Goal: Find specific page/section: Find specific page/section

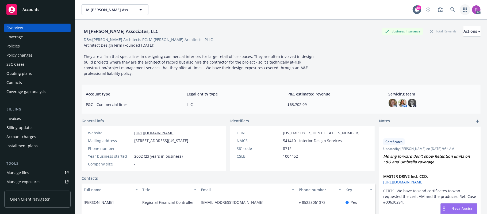
click at [460, 8] on link "button" at bounding box center [465, 9] width 11 height 11
click at [451, 8] on icon at bounding box center [453, 9] width 5 height 5
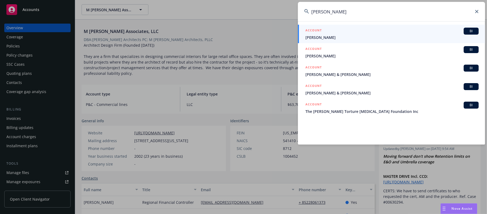
drag, startPoint x: 332, startPoint y: 14, endPoint x: 293, endPoint y: 14, distance: 39.3
click at [293, 14] on div "[PERSON_NAME] ACCOUNT BI [PERSON_NAME] ACCOUNT BI [PERSON_NAME] ACCOUNT BI [PER…" at bounding box center [243, 107] width 487 height 214
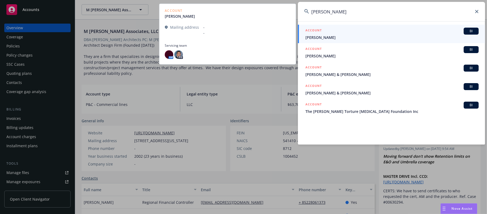
type input "BEIZE"
